Goal: Information Seeking & Learning: Learn about a topic

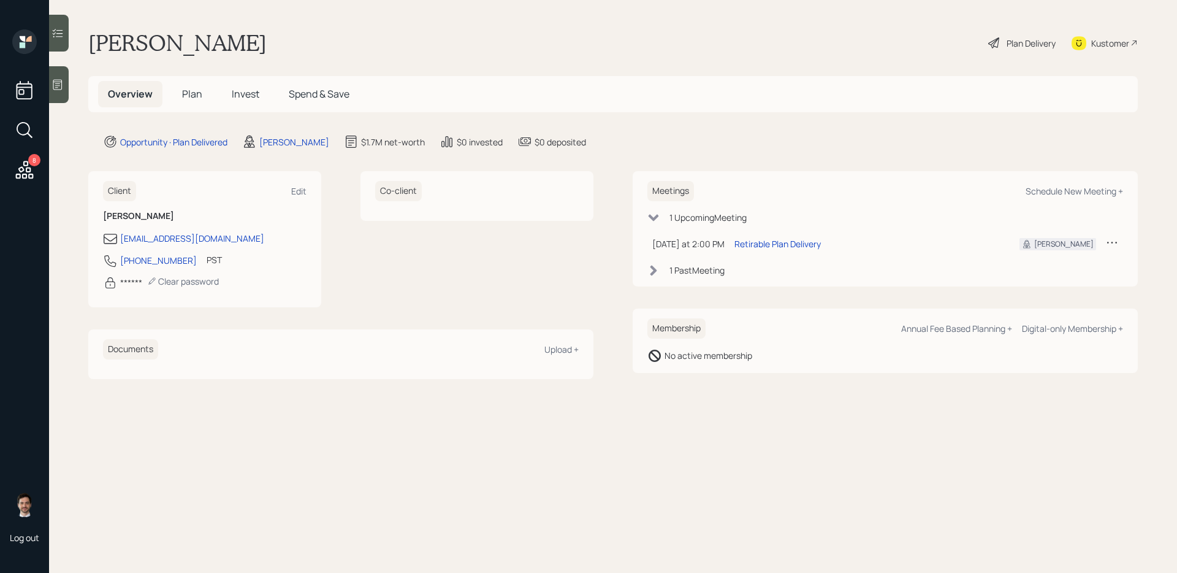
click at [901, 40] on div "Plan Delivery" at bounding box center [1031, 43] width 49 height 13
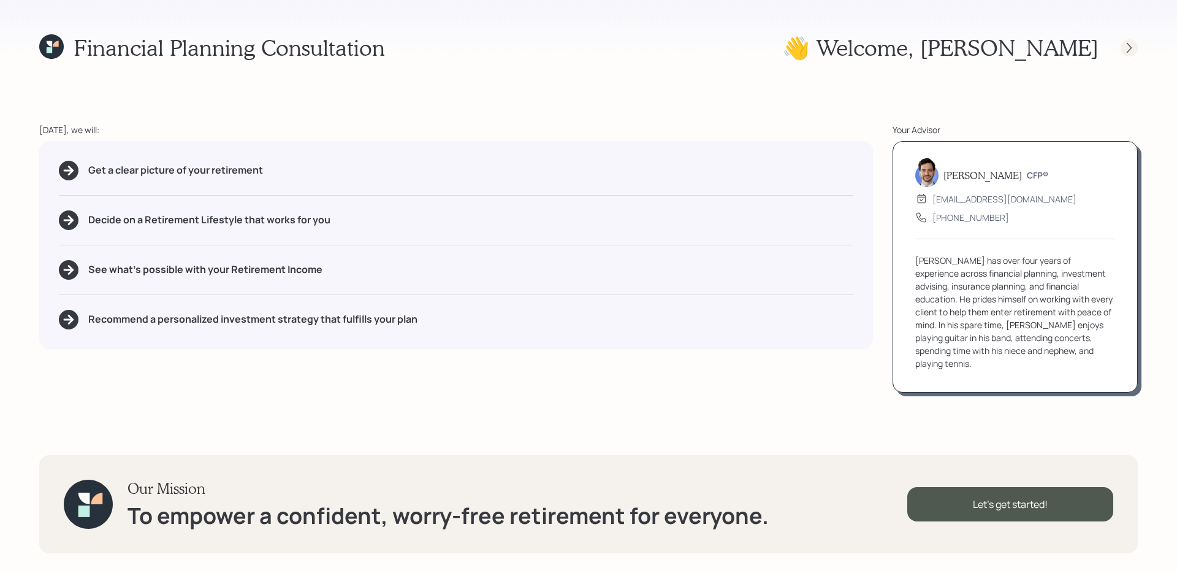
click at [901, 45] on icon at bounding box center [1129, 48] width 12 height 12
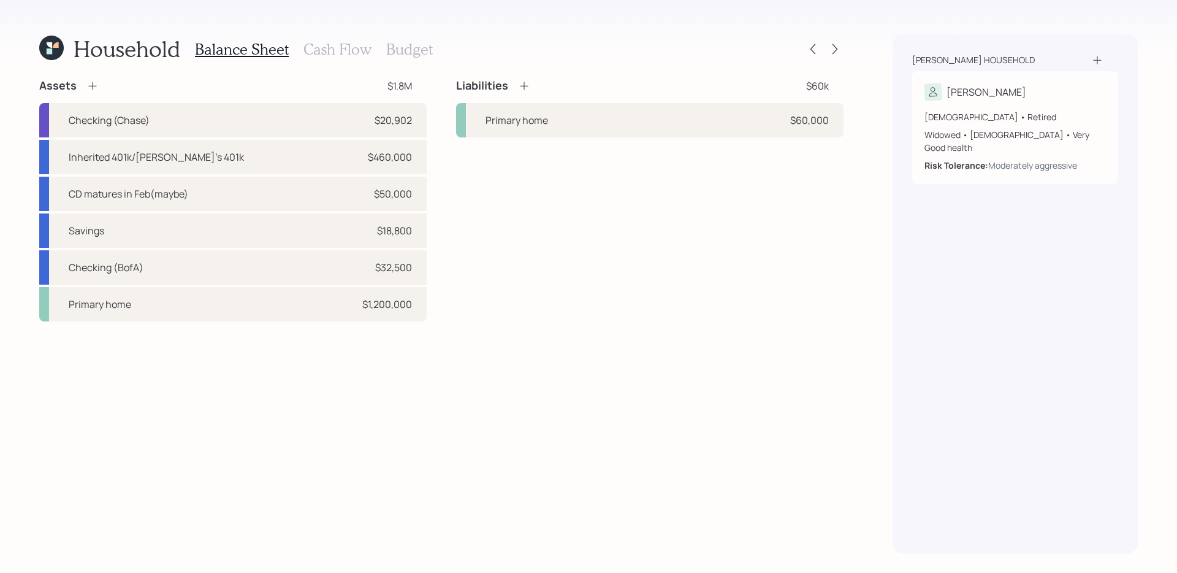
click at [846, 47] on div "Household Balance Sheet Cash Flow Budget Assets $1.8M Checking (Chase) $20,902 …" at bounding box center [588, 286] width 1177 height 573
click at [838, 47] on icon at bounding box center [835, 49] width 12 height 12
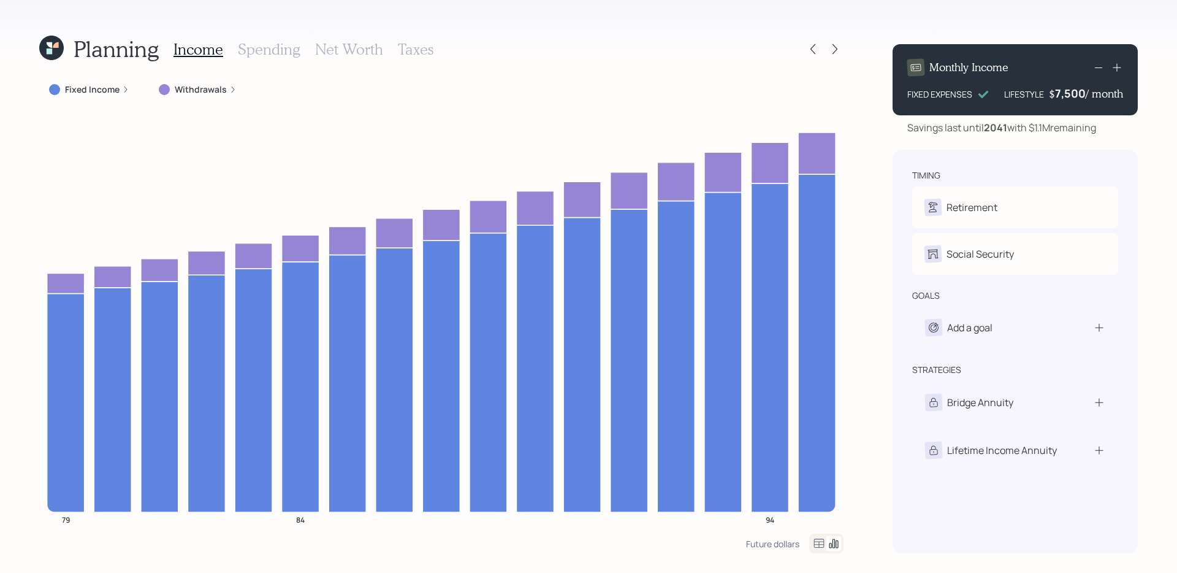
click at [686, 22] on div "Planning Income Spending Net Worth Taxes Fixed Income Withdrawals 79 84 94 Futu…" at bounding box center [588, 286] width 1177 height 573
click at [53, 44] on icon at bounding box center [51, 48] width 25 height 25
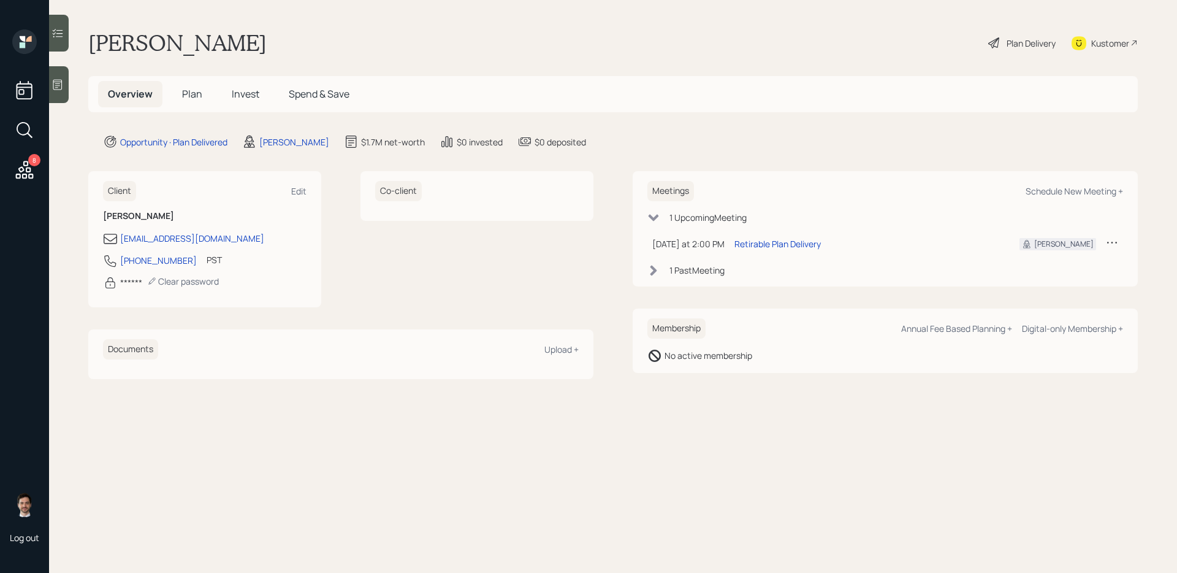
click at [198, 101] on span "Plan" at bounding box center [192, 93] width 20 height 13
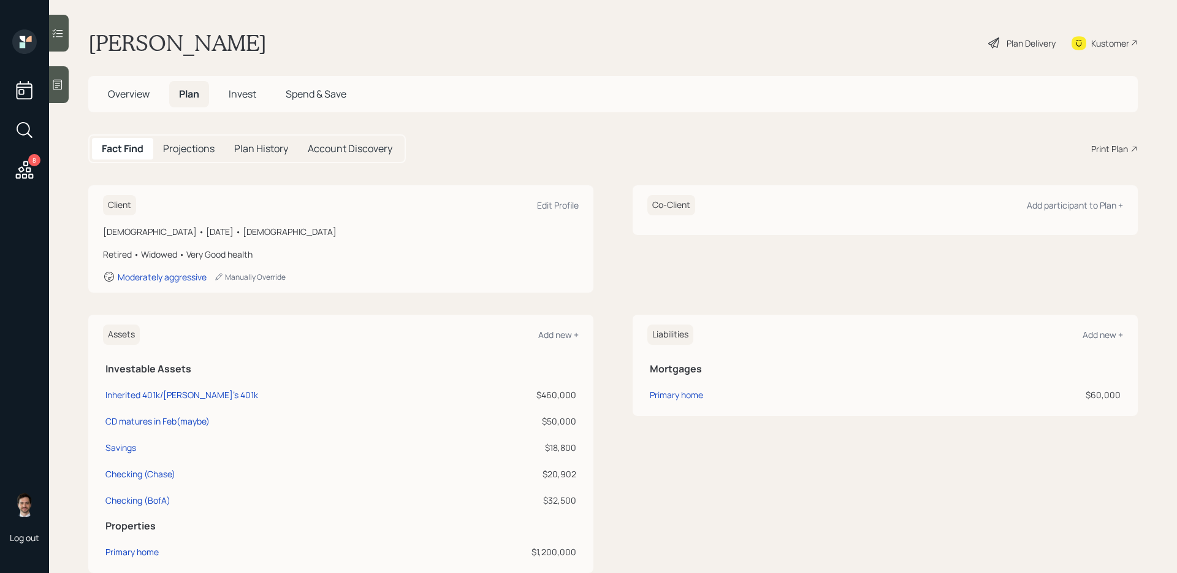
click at [605, 247] on div "Client Edit Profile [DEMOGRAPHIC_DATA] • [DATE] • [DEMOGRAPHIC_DATA] Retired • …" at bounding box center [613, 238] width 1050 height 107
click at [614, 236] on div "Client Edit Profile [DEMOGRAPHIC_DATA] • [DATE] • [DEMOGRAPHIC_DATA] Retired • …" at bounding box center [613, 238] width 1050 height 107
click at [901, 37] on div "Plan Delivery" at bounding box center [1031, 43] width 49 height 13
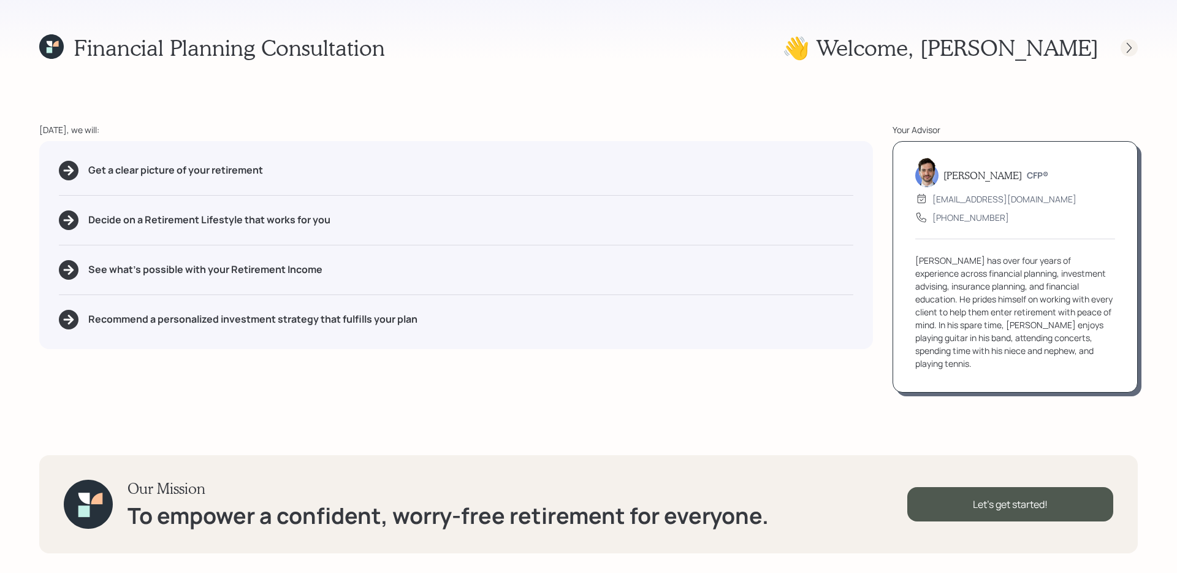
click at [901, 52] on icon at bounding box center [1129, 47] width 5 height 10
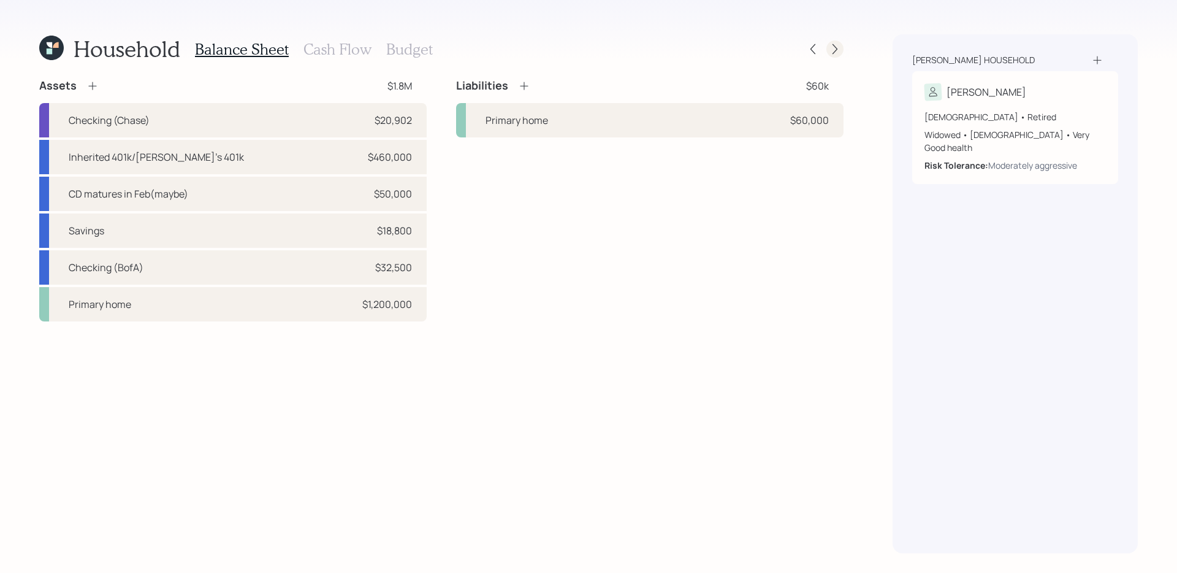
click at [834, 47] on icon at bounding box center [835, 49] width 12 height 12
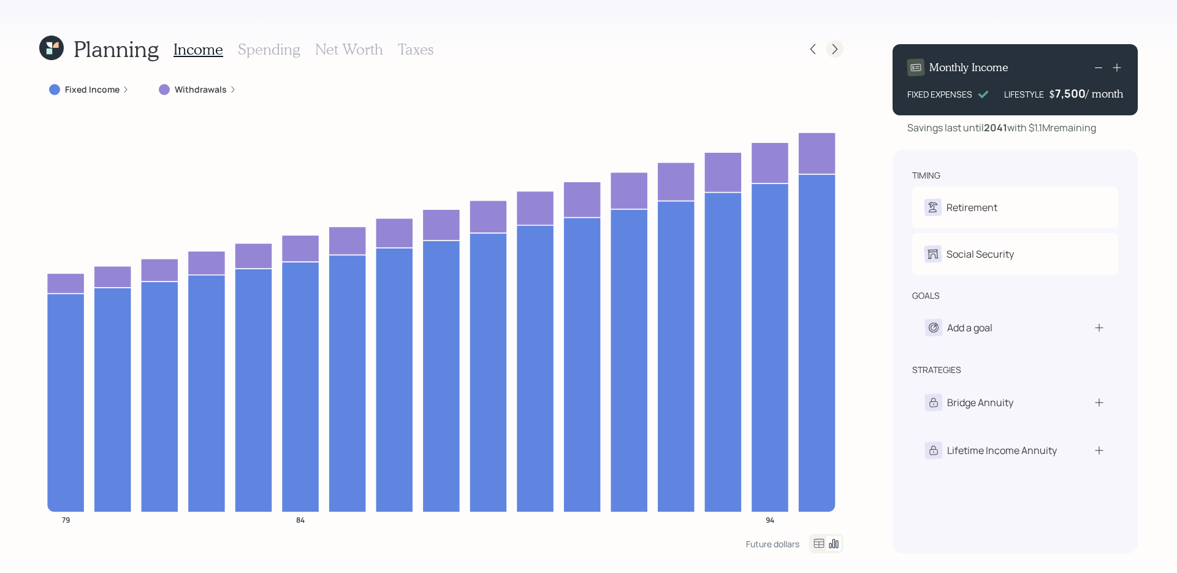
click at [835, 45] on icon at bounding box center [835, 49] width 12 height 12
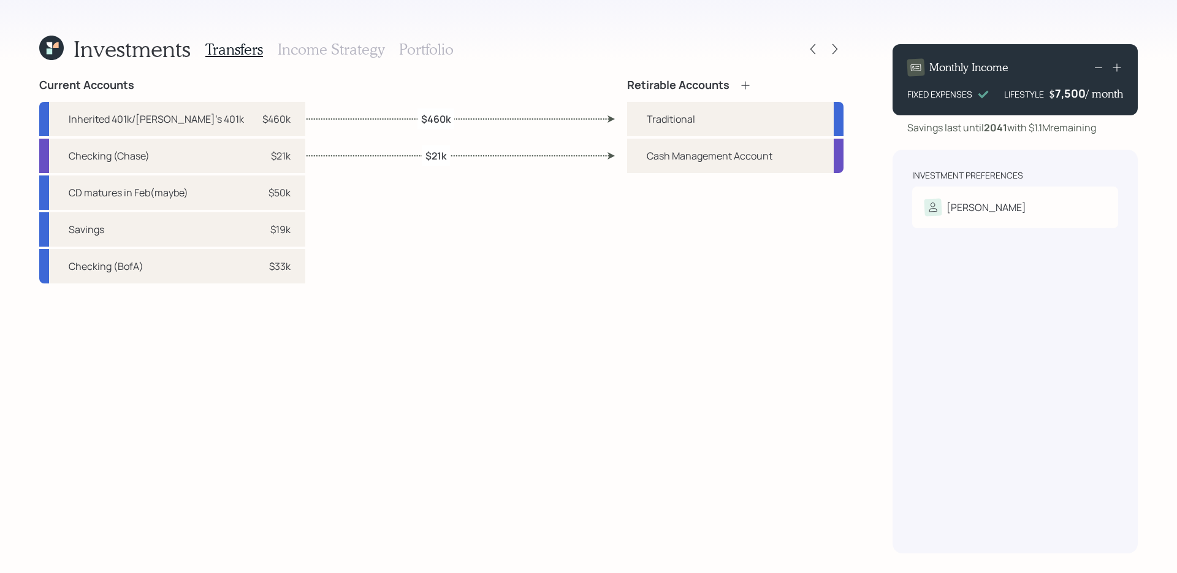
click at [330, 52] on h3 "Income Strategy" at bounding box center [331, 49] width 107 height 18
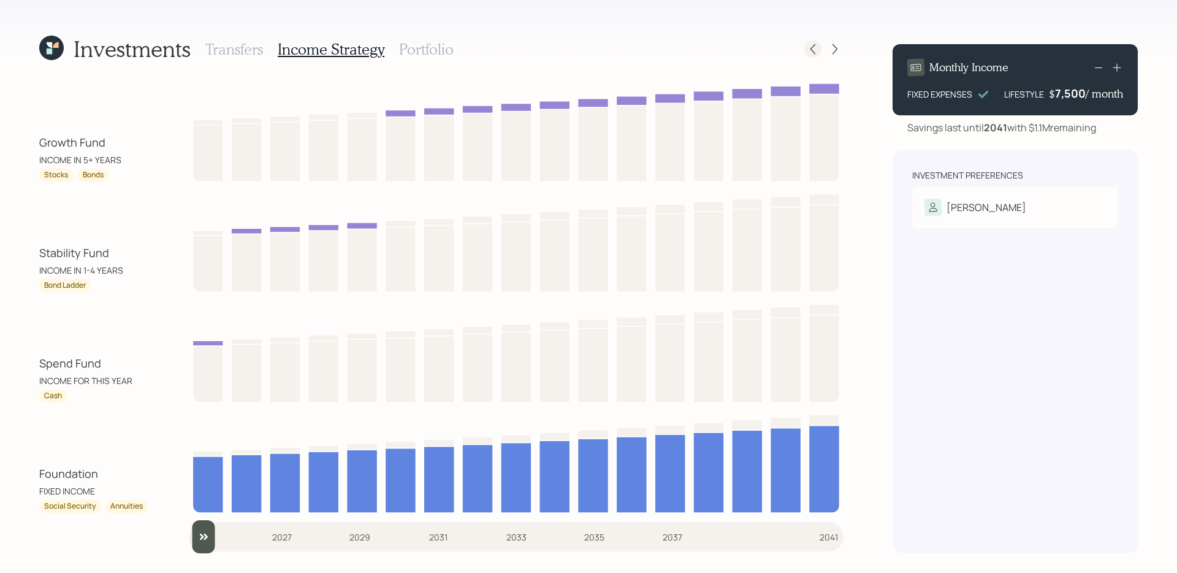
click at [808, 49] on icon at bounding box center [813, 49] width 12 height 12
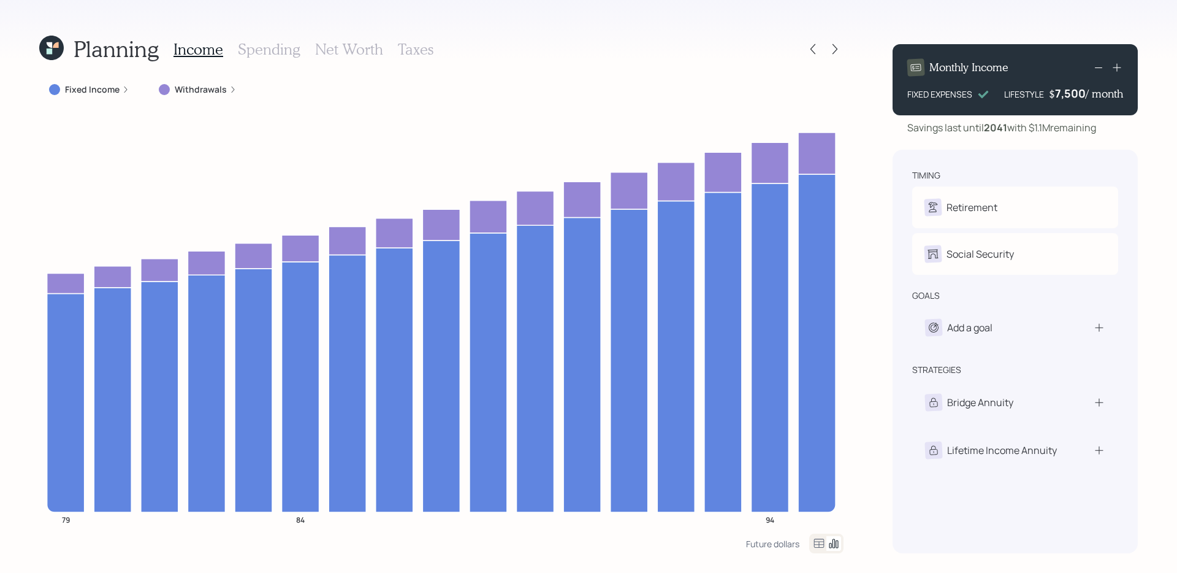
click at [98, 91] on label "Fixed Income" at bounding box center [92, 89] width 55 height 12
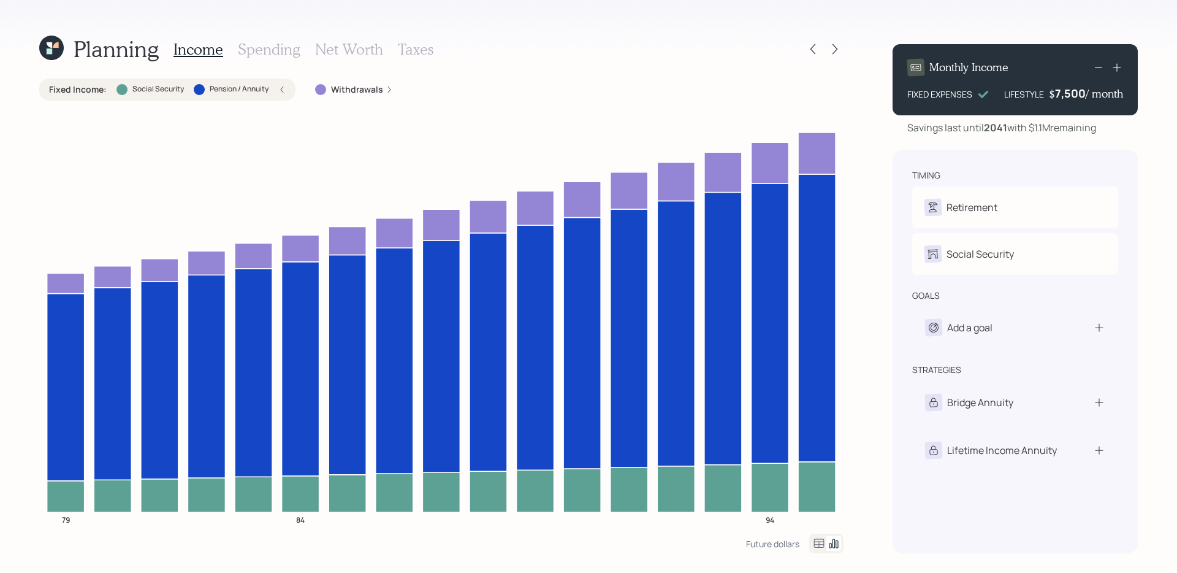
click at [98, 91] on label "Fixed Income :" at bounding box center [78, 89] width 58 height 12
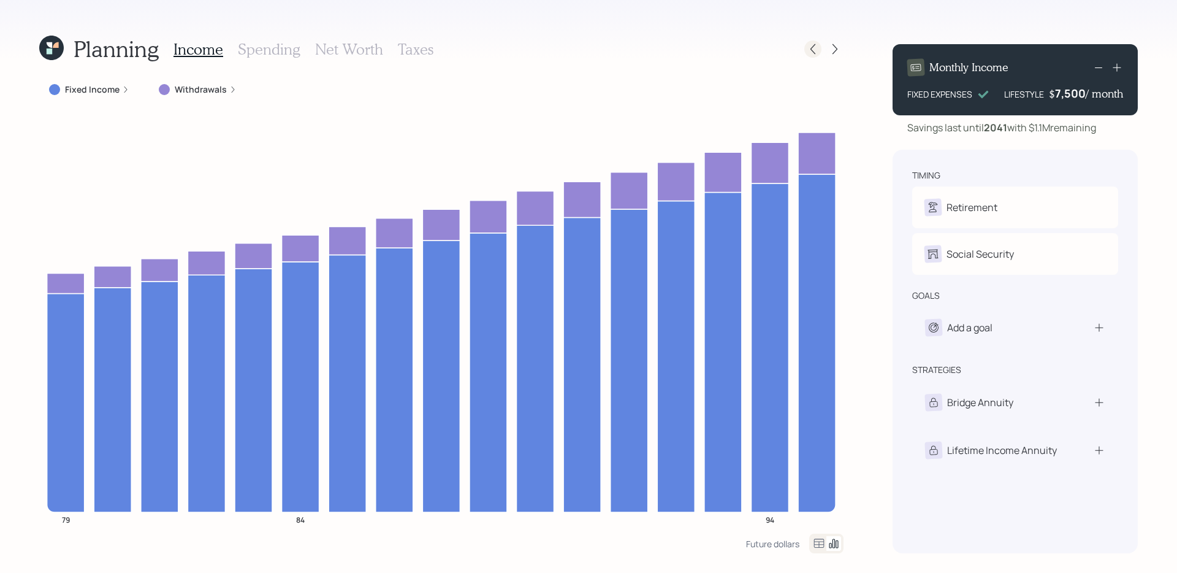
click at [811, 48] on icon at bounding box center [813, 49] width 5 height 10
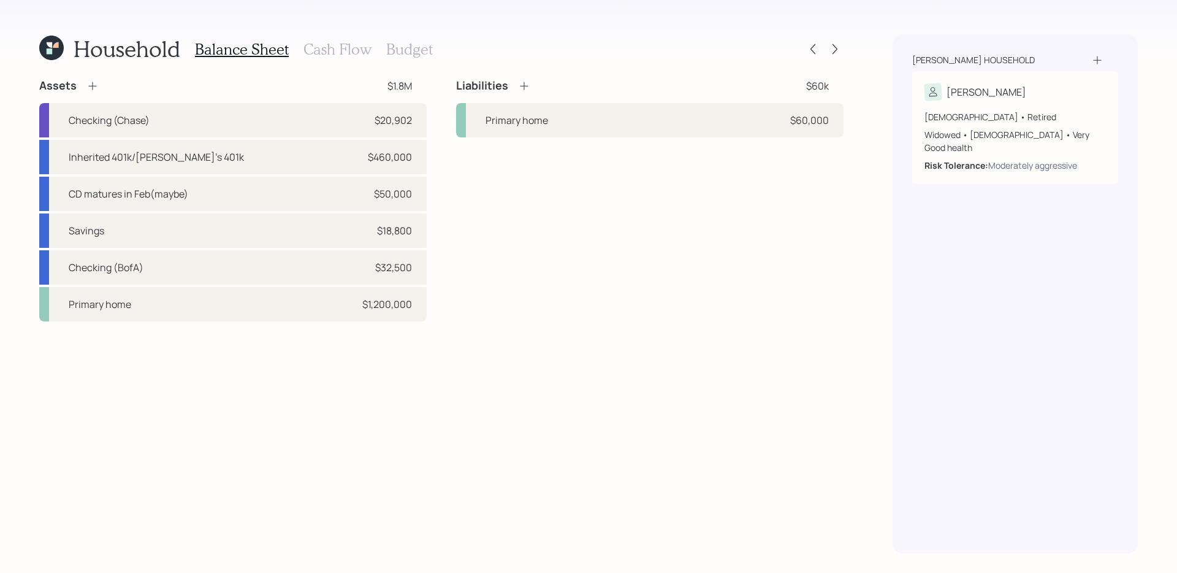
click at [338, 53] on h3 "Cash Flow" at bounding box center [338, 49] width 68 height 18
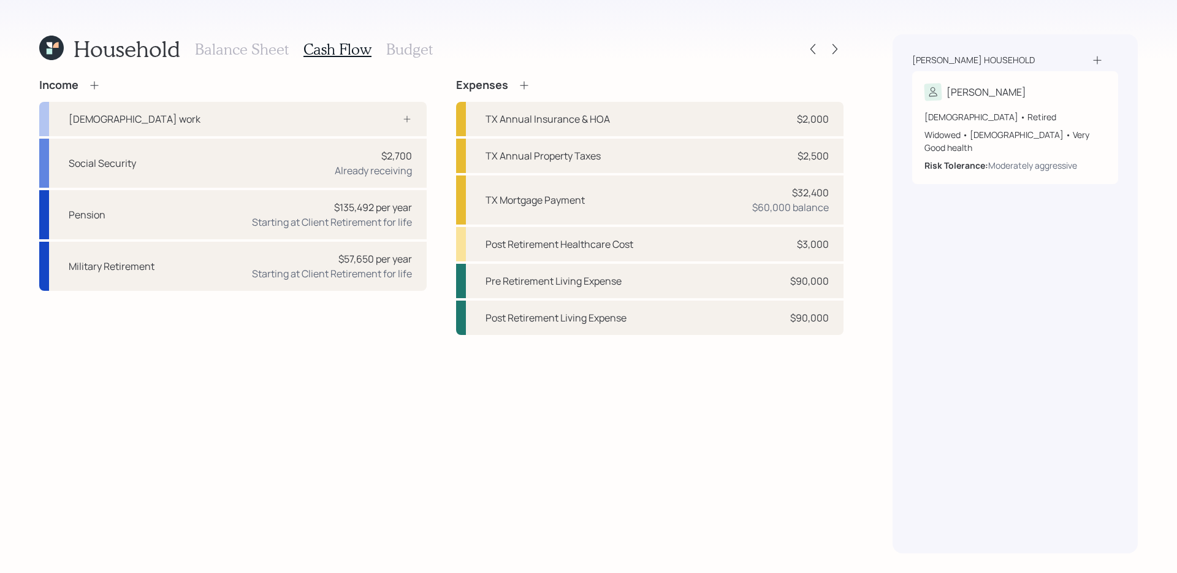
click at [256, 48] on h3 "Balance Sheet" at bounding box center [242, 49] width 94 height 18
